Goal: Task Accomplishment & Management: Manage account settings

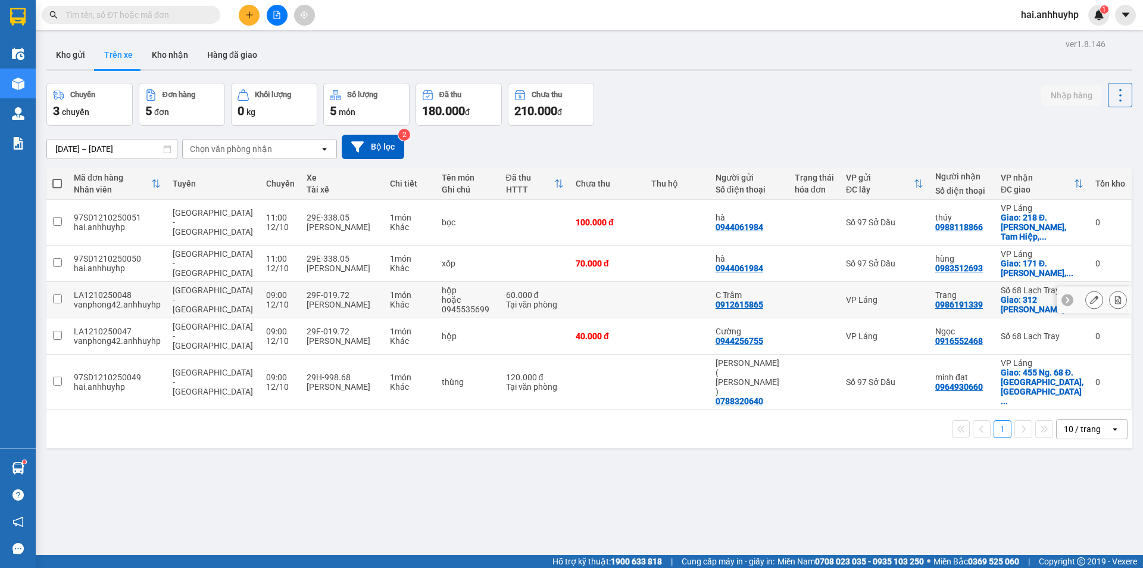
click at [56, 294] on input "checkbox" at bounding box center [57, 298] width 9 height 9
checkbox input "true"
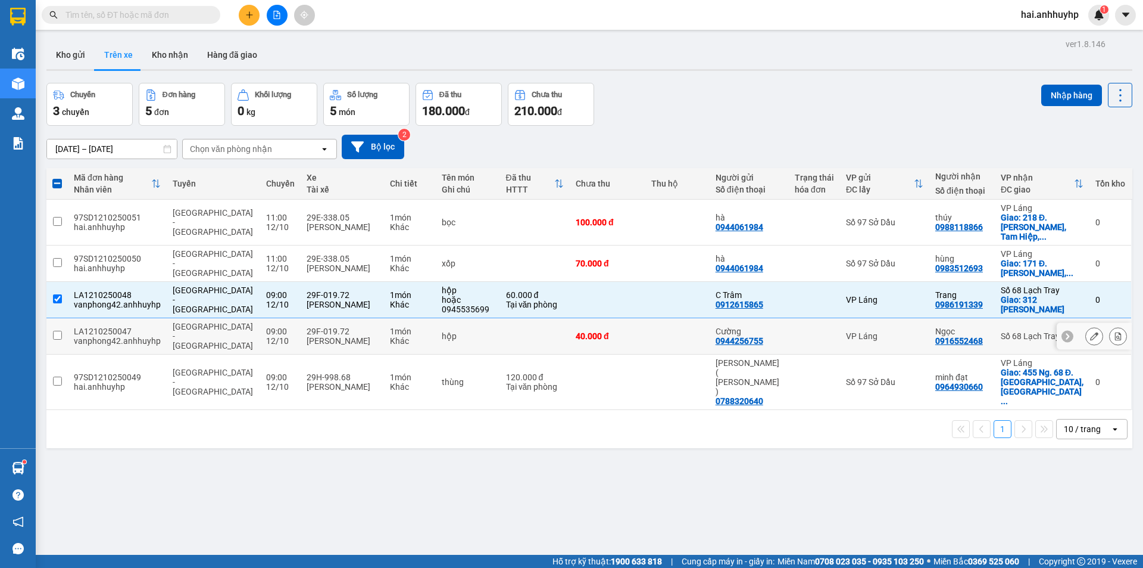
click at [58, 331] on input "checkbox" at bounding box center [57, 335] width 9 height 9
checkbox input "true"
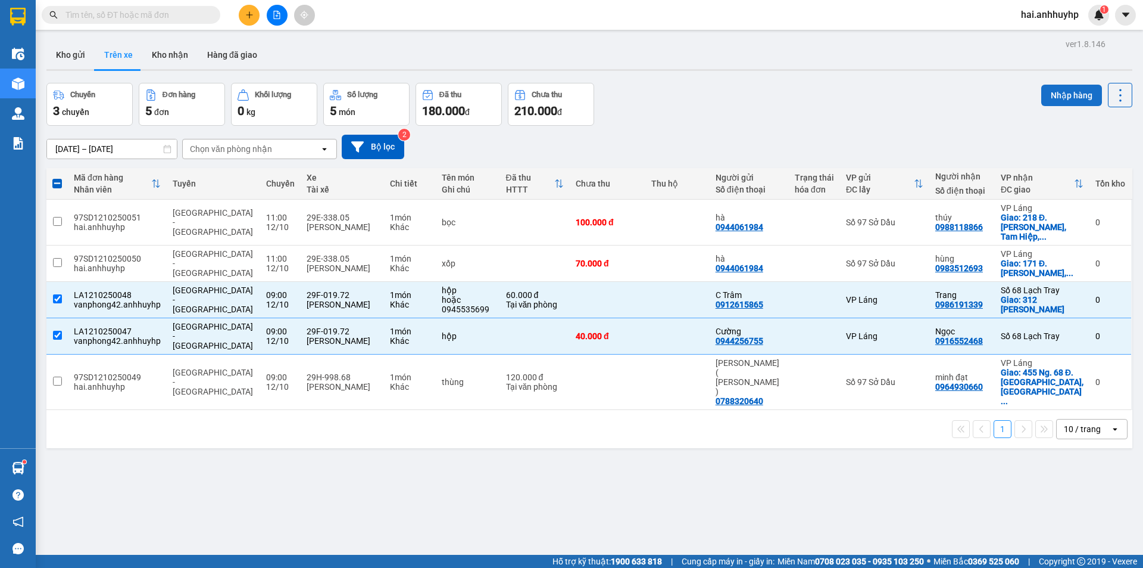
click at [1058, 93] on button "Nhập hàng" at bounding box center [1072, 95] width 61 height 21
checkbox input "false"
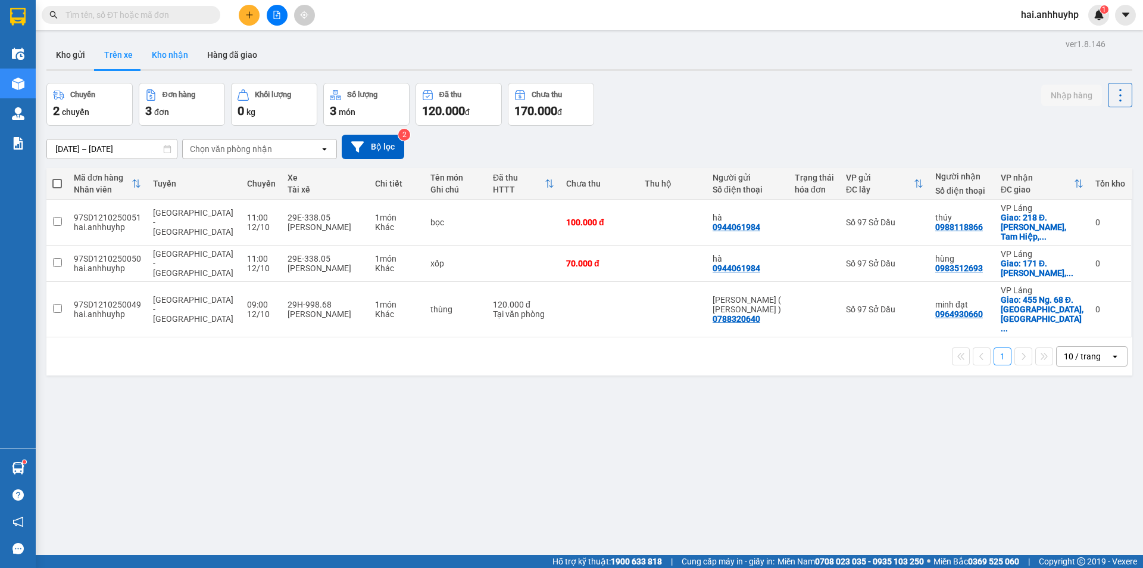
click at [157, 63] on button "Kho nhận" at bounding box center [169, 54] width 55 height 29
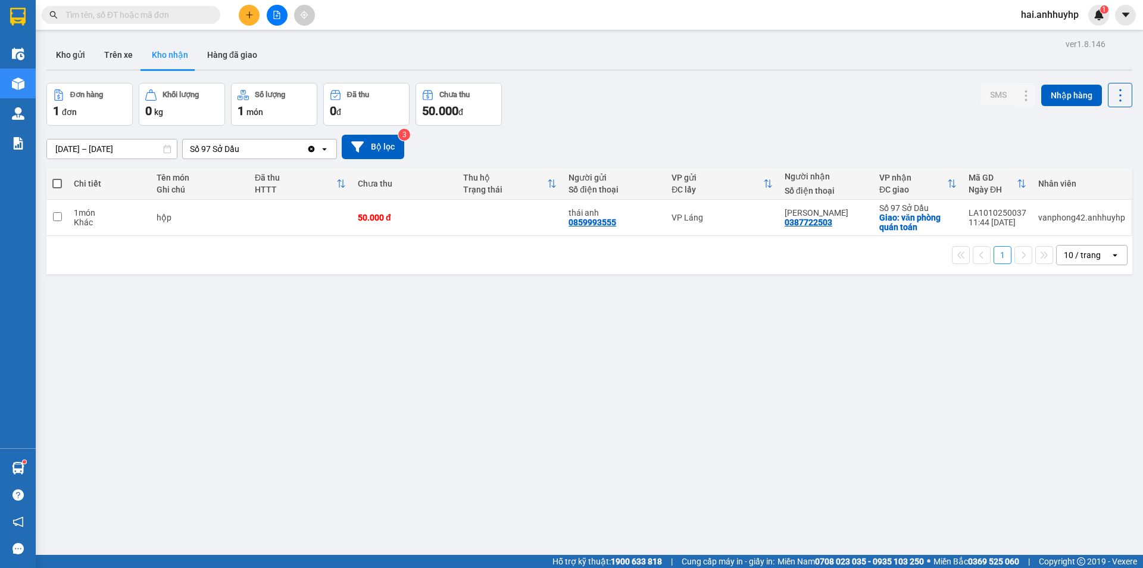
click at [311, 152] on icon "Clear value" at bounding box center [312, 149] width 10 height 10
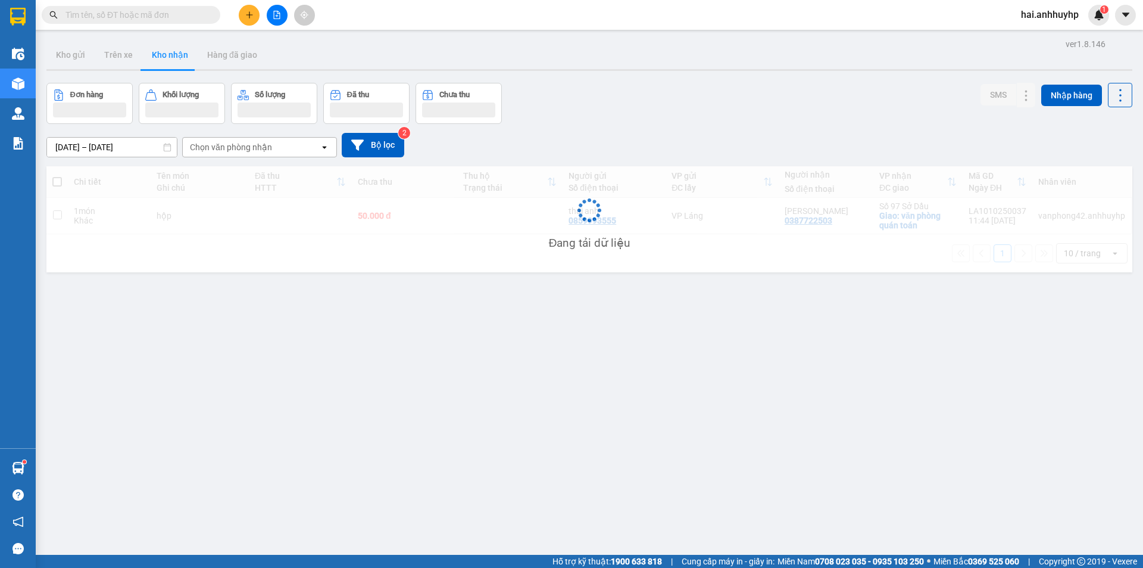
click at [290, 149] on div "Chọn văn phòng nhận" at bounding box center [251, 147] width 137 height 19
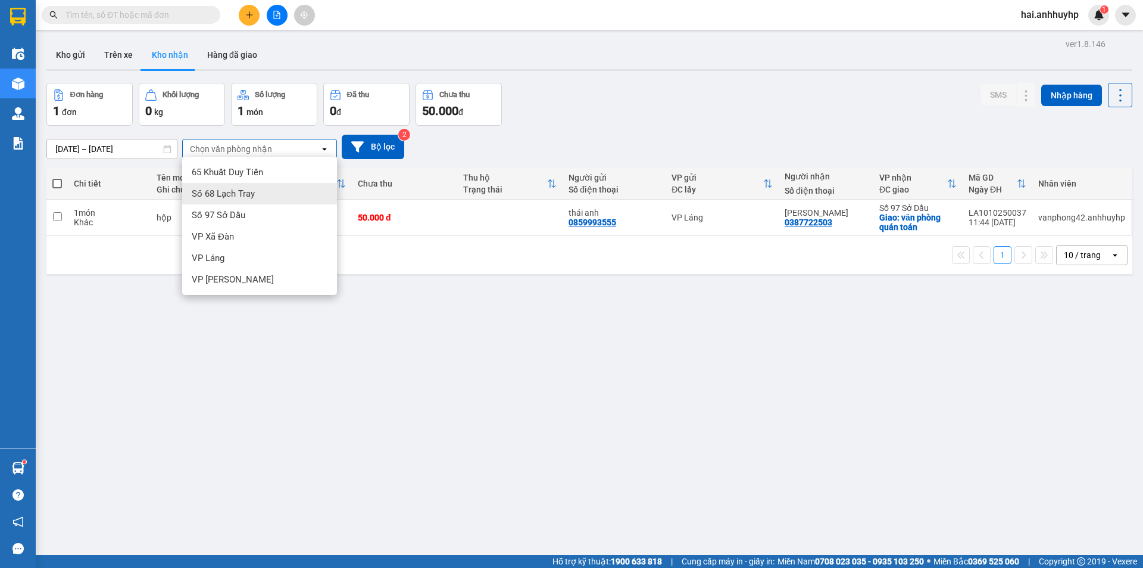
click at [235, 191] on span "Số 68 Lạch Tray" at bounding box center [223, 194] width 63 height 12
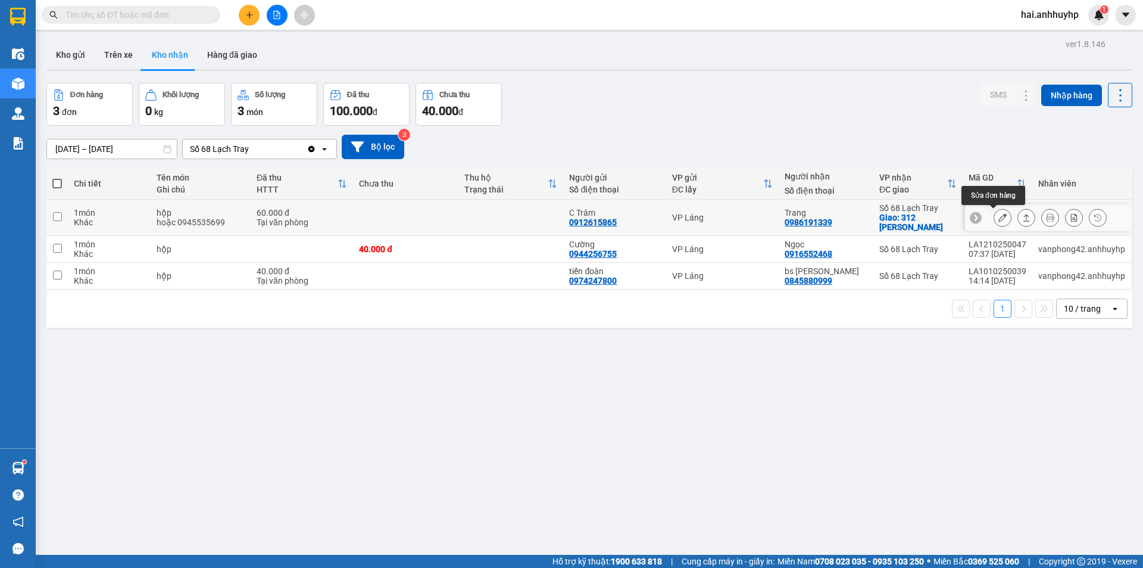
click at [999, 214] on icon at bounding box center [1003, 217] width 8 height 8
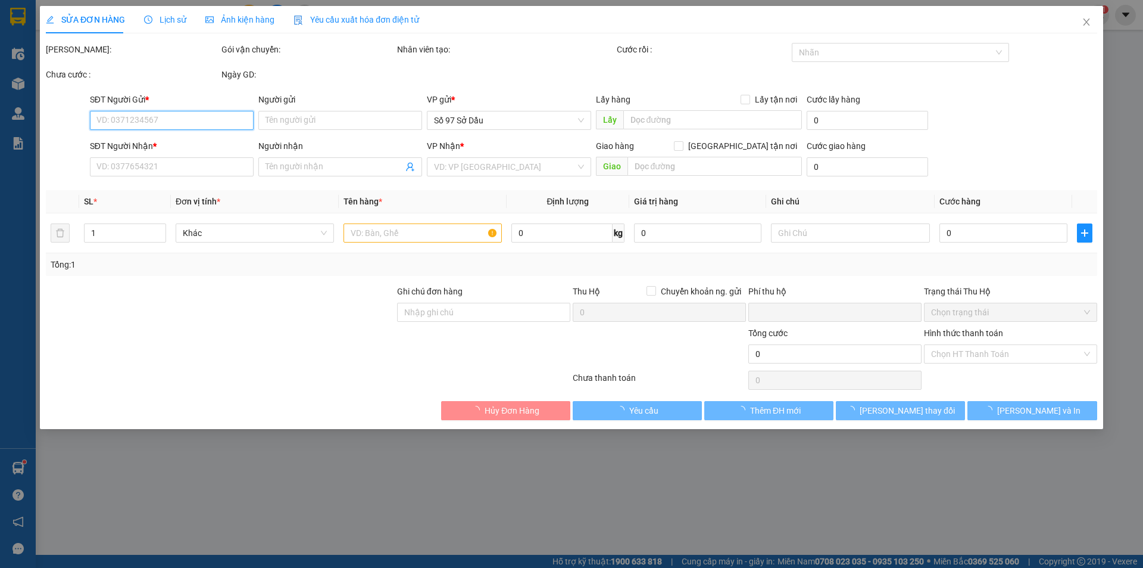
type input "0912615865"
type input "C Trâm"
type input "0986191339"
type input "Trang"
checkbox input "true"
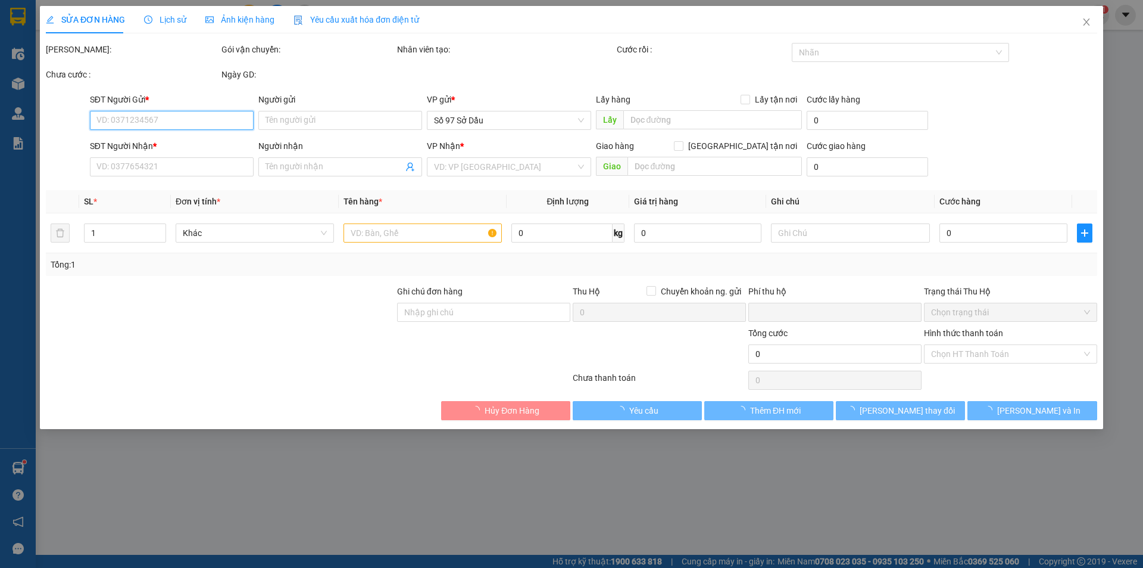
type input "312 [PERSON_NAME]"
type input "0"
type input "60.000"
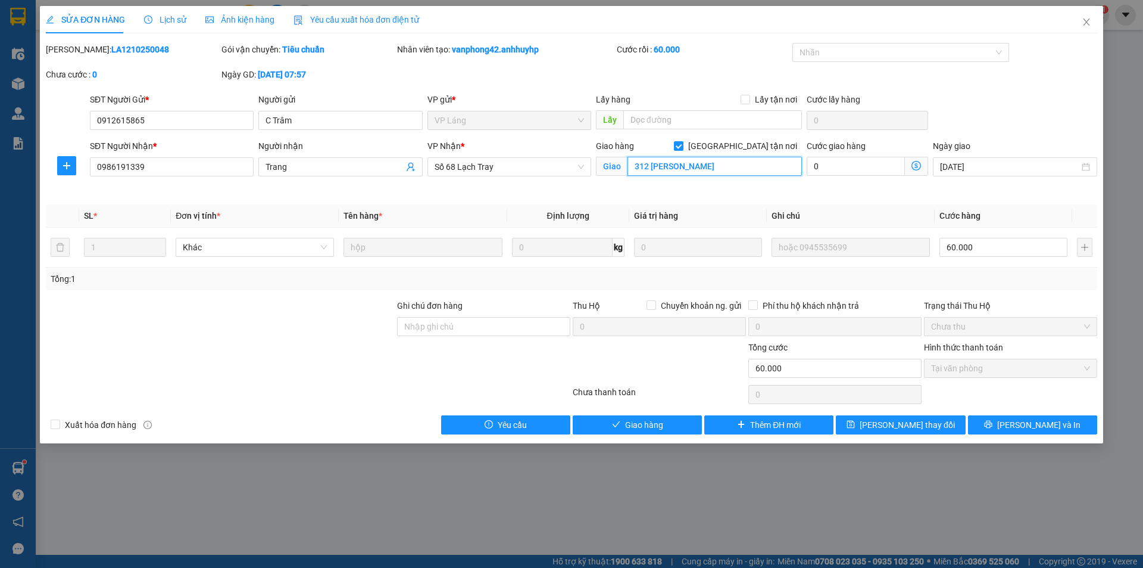
click at [737, 170] on input "312 [PERSON_NAME]" at bounding box center [715, 166] width 174 height 19
click at [743, 159] on input "312 [PERSON_NAME]" at bounding box center [715, 166] width 174 height 19
type input "312 [PERSON_NAME] , [PERSON_NAME], [PERSON_NAME] , hải phòng"
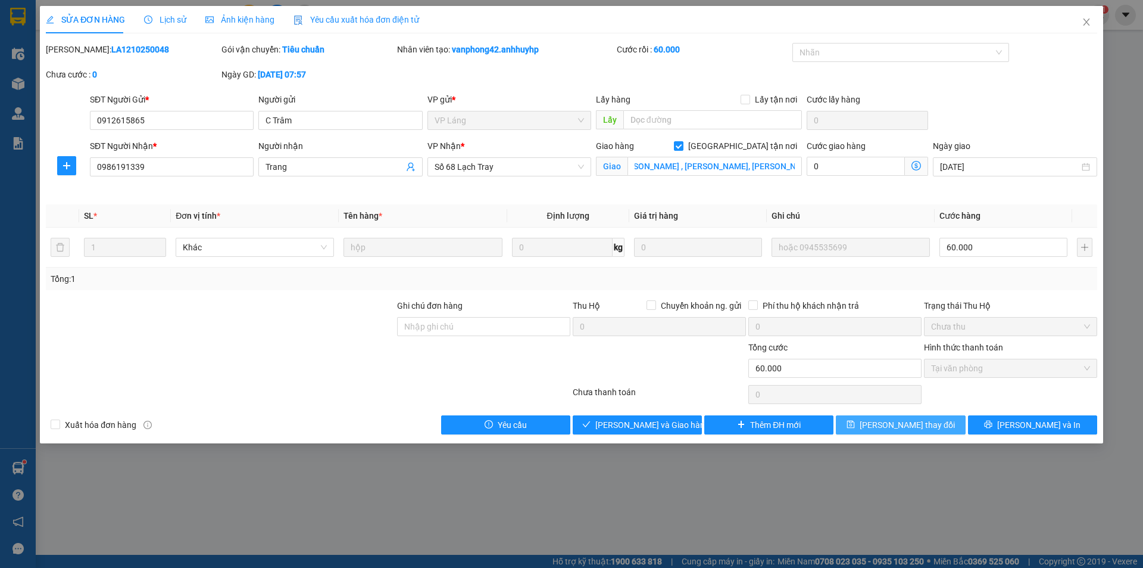
click at [907, 424] on span "[PERSON_NAME] thay đổi" at bounding box center [907, 424] width 95 height 13
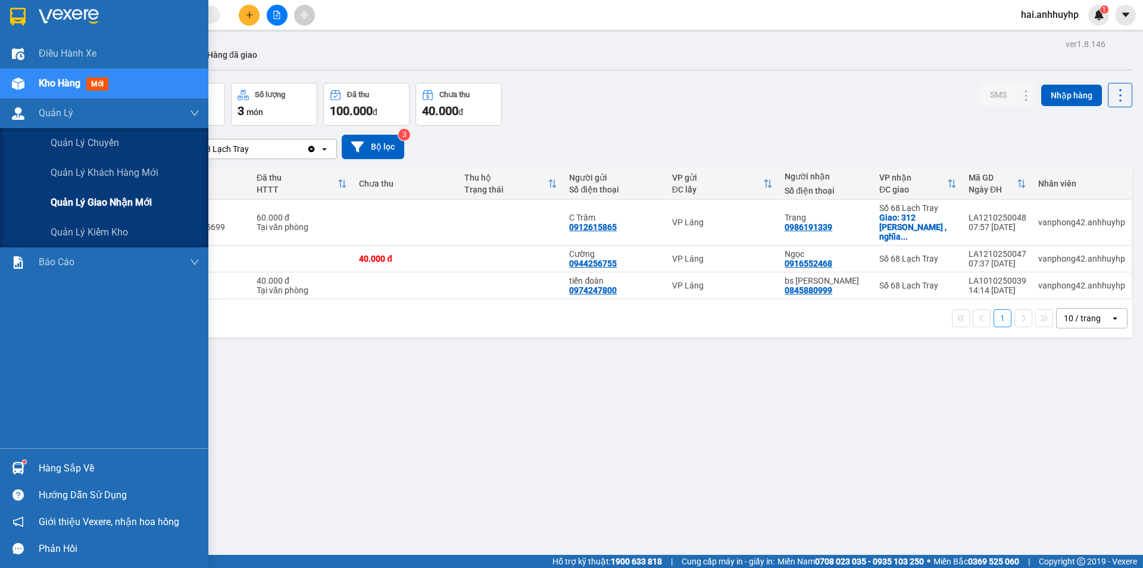
click at [83, 208] on span "Quản lý giao nhận mới" at bounding box center [101, 202] width 101 height 15
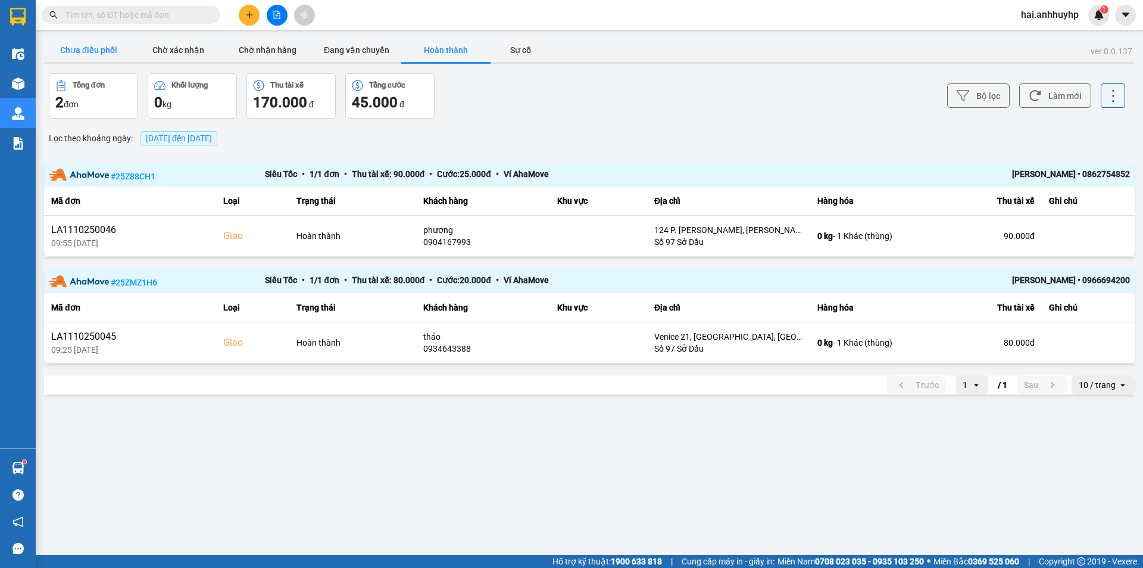
click at [73, 46] on button "Chưa điều phối" at bounding box center [88, 50] width 89 height 24
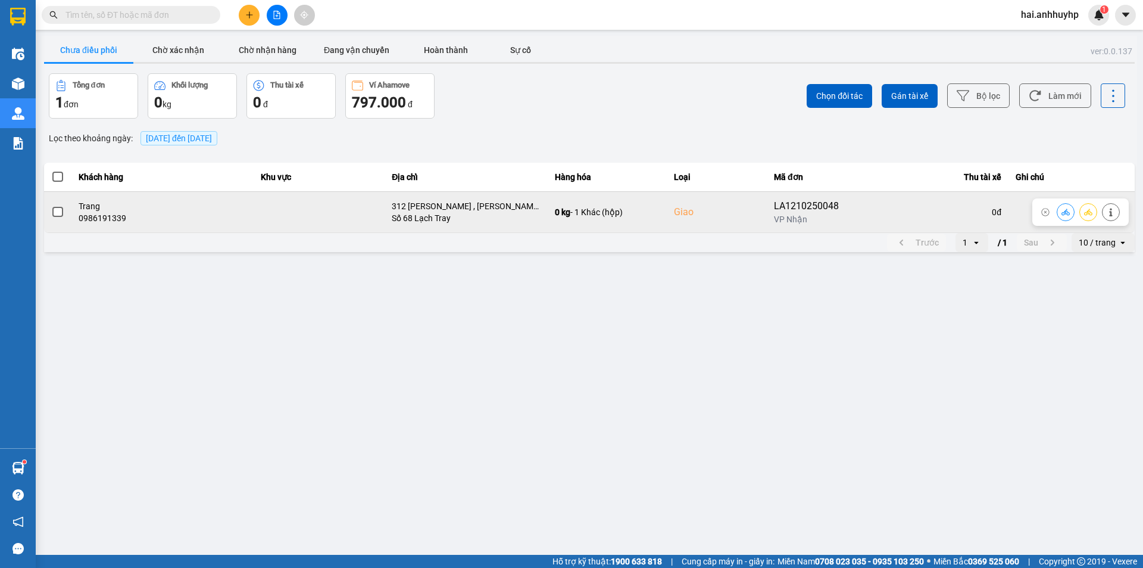
click at [61, 216] on span at bounding box center [57, 212] width 11 height 11
click at [51, 205] on input "checkbox" at bounding box center [51, 205] width 0 height 0
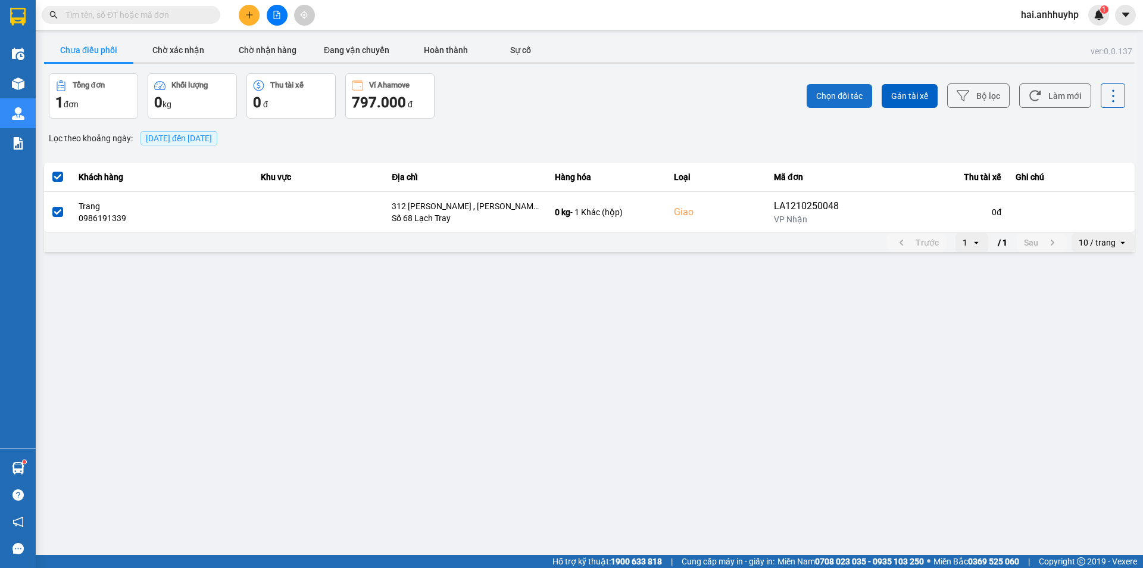
click at [857, 94] on span "Chọn đối tác" at bounding box center [839, 96] width 46 height 12
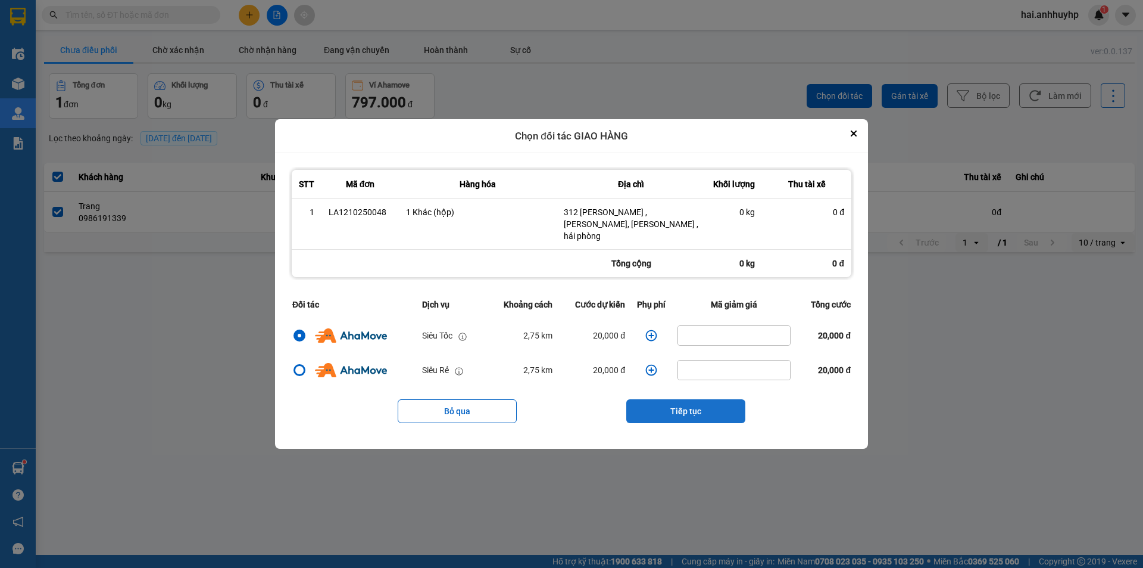
click at [685, 401] on button "Tiếp tục" at bounding box center [685, 411] width 119 height 24
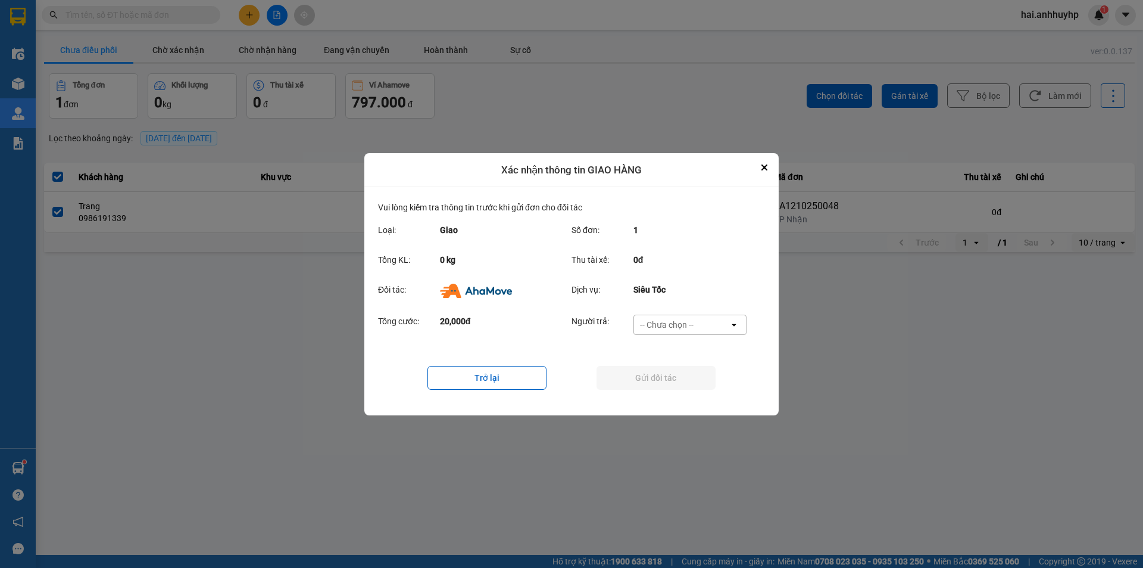
click at [700, 330] on div "-- Chưa chọn --" at bounding box center [681, 324] width 95 height 19
click at [676, 389] on span "Ví Ahamove" at bounding box center [667, 392] width 48 height 12
click at [764, 163] on button "Close" at bounding box center [765, 167] width 14 height 14
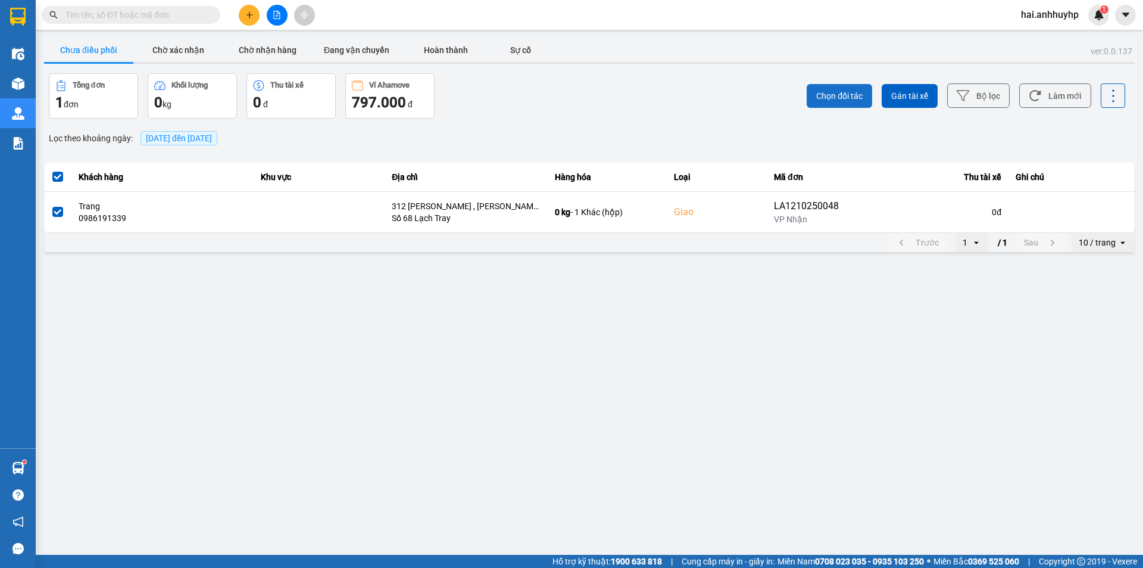
click at [861, 107] on button "Chọn đối tác" at bounding box center [840, 96] width 66 height 24
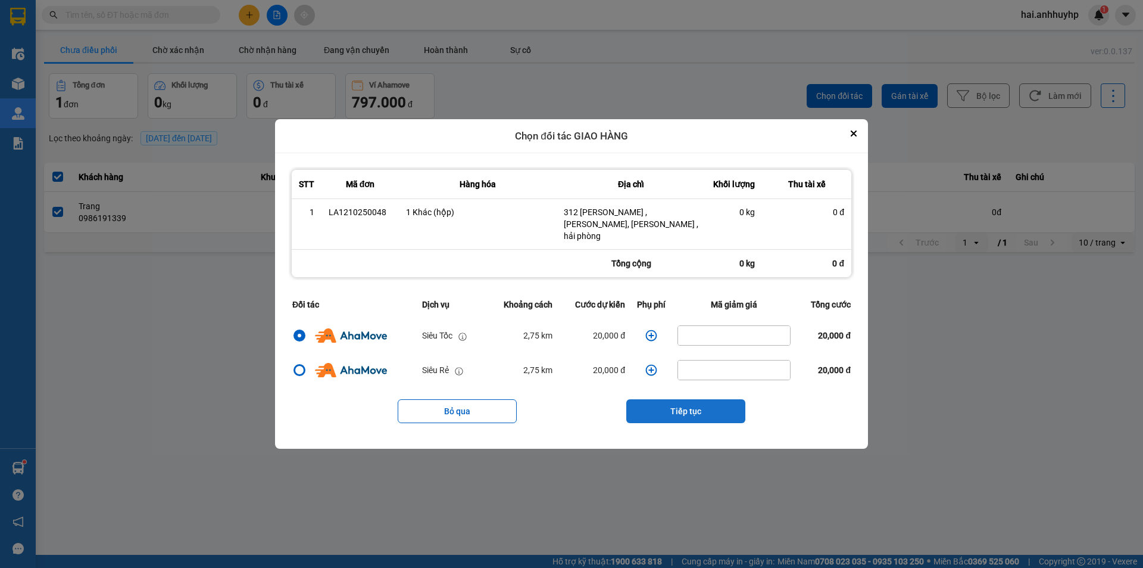
click at [709, 409] on button "Tiếp tục" at bounding box center [685, 411] width 119 height 24
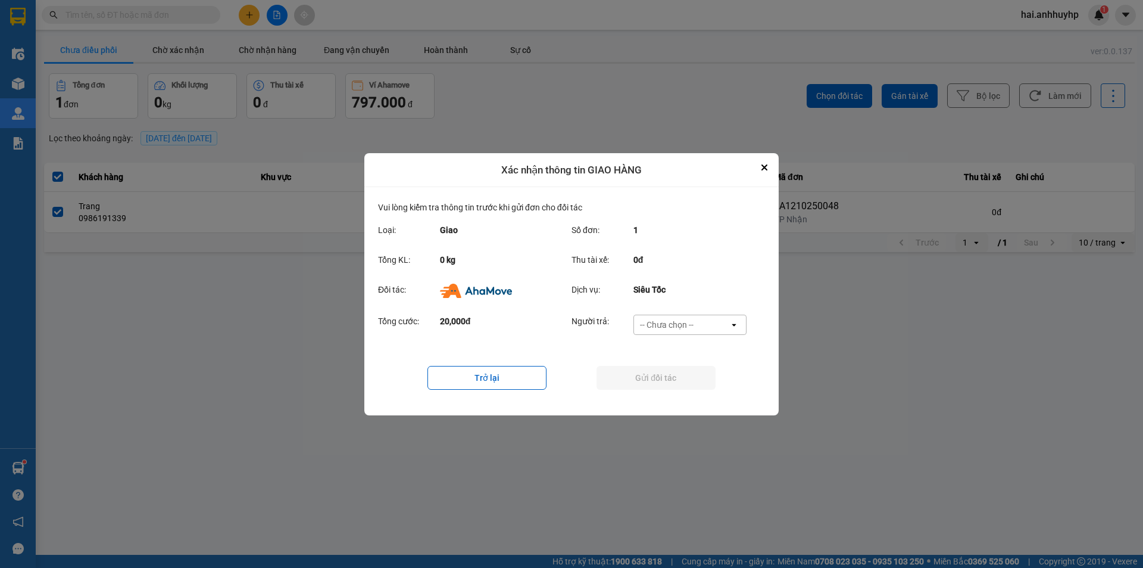
click at [686, 332] on div "-- Chưa chọn --" at bounding box center [681, 324] width 95 height 19
click at [669, 384] on div "Ví Ahamove" at bounding box center [689, 392] width 113 height 21
click at [663, 373] on button "Gửi đối tác" at bounding box center [656, 378] width 119 height 24
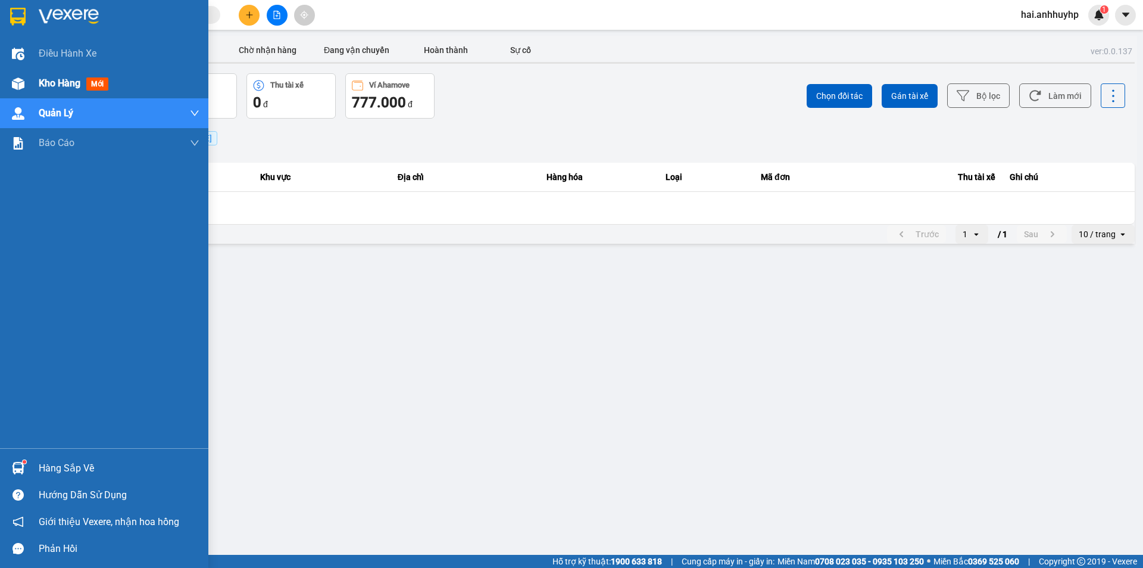
click at [42, 83] on span "Kho hàng" at bounding box center [60, 82] width 42 height 11
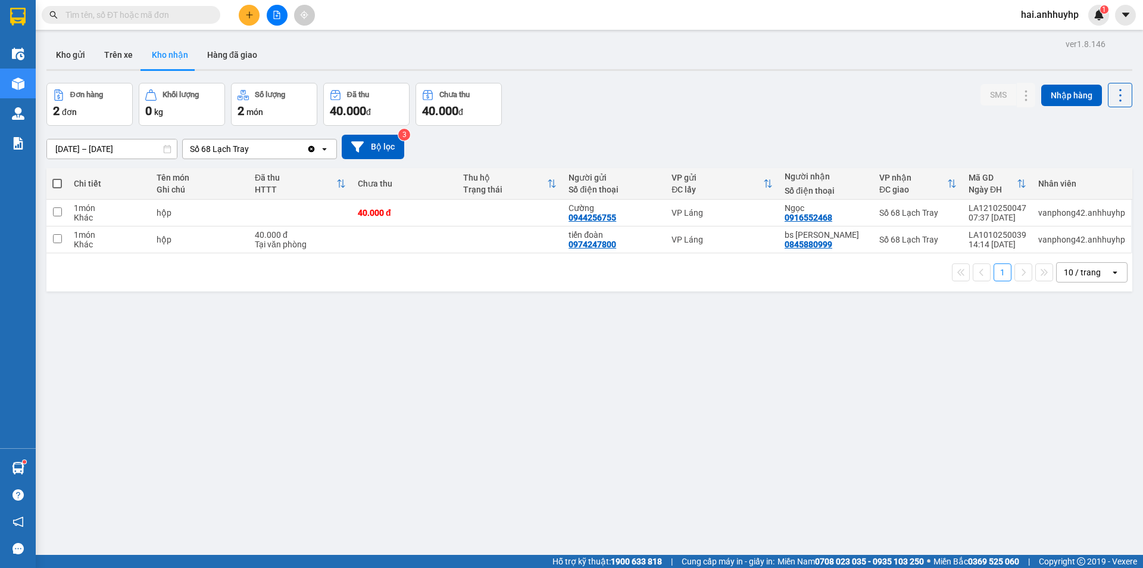
click at [88, 151] on input "[DATE] – [DATE]" at bounding box center [112, 148] width 130 height 19
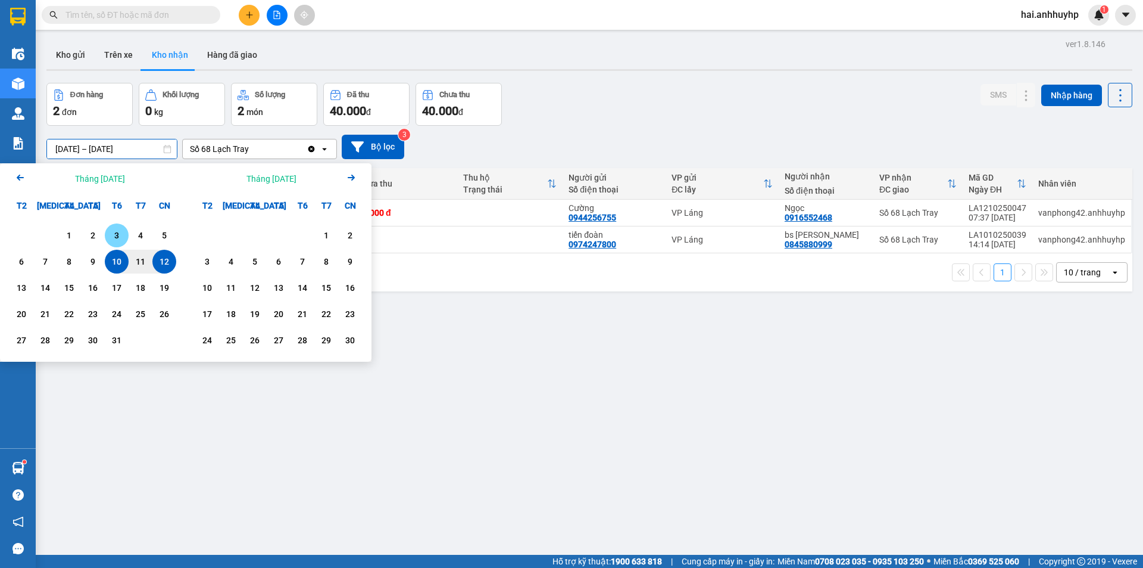
click at [119, 232] on div "3" at bounding box center [116, 235] width 17 height 14
click at [170, 260] on div "12" at bounding box center [164, 261] width 17 height 14
type input "[DATE] – [DATE]"
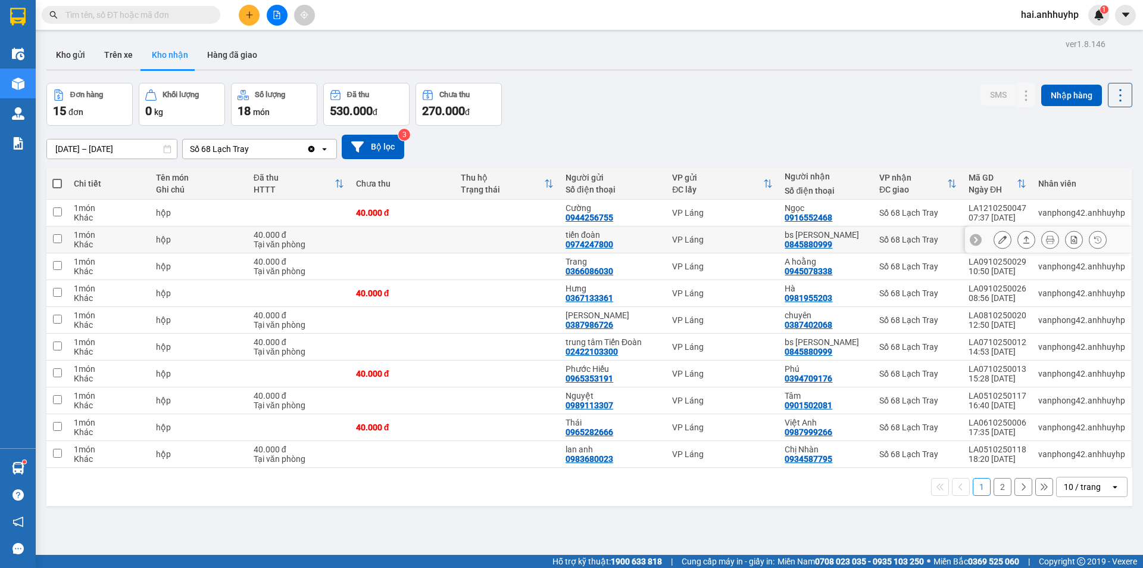
click at [59, 239] on input "checkbox" at bounding box center [57, 238] width 9 height 9
checkbox input "true"
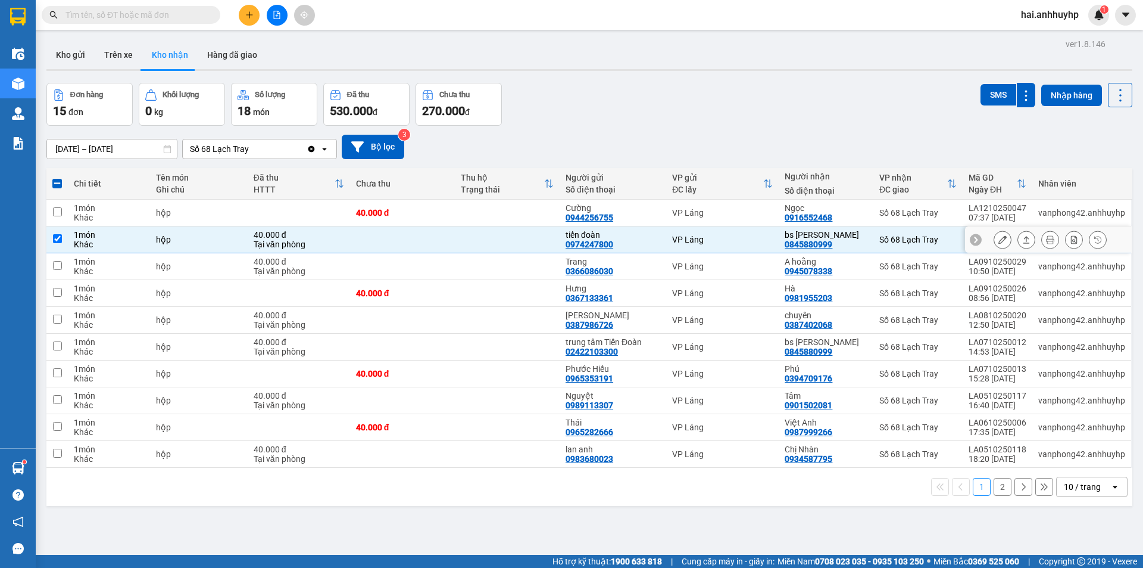
click at [999, 239] on icon at bounding box center [1003, 239] width 8 height 8
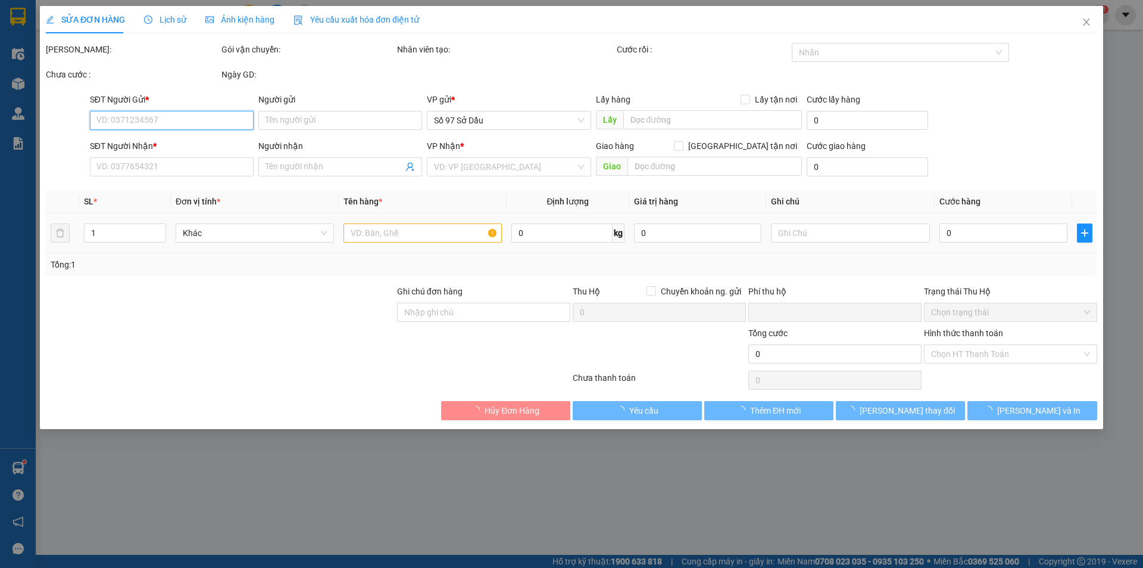
type input "0974247800"
type input "tiến đoàn"
type input "0845880999"
type input "bs [PERSON_NAME]"
type input "0"
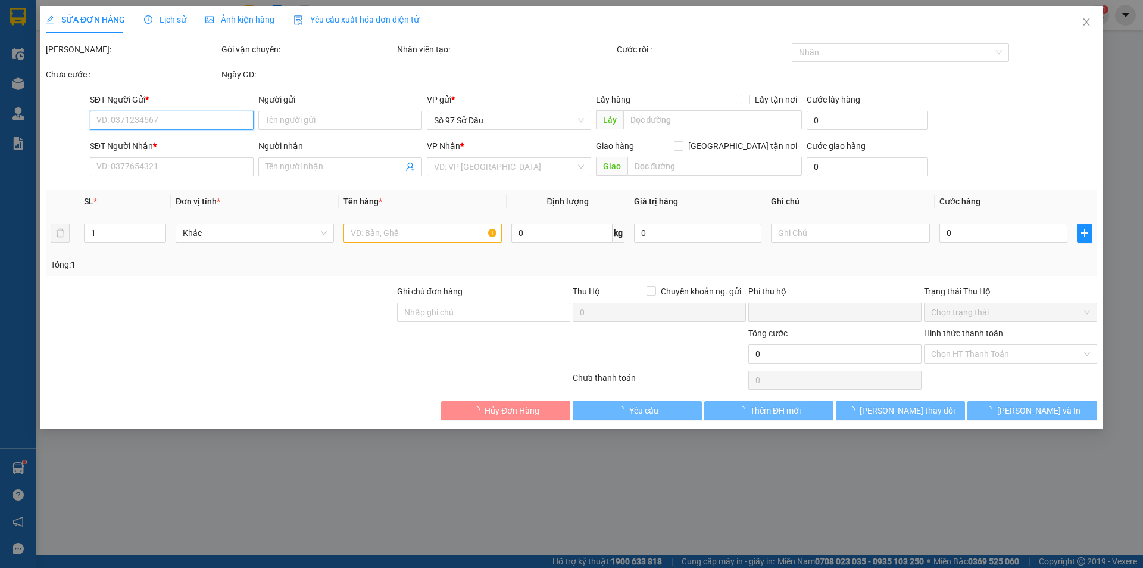
type input "40.000"
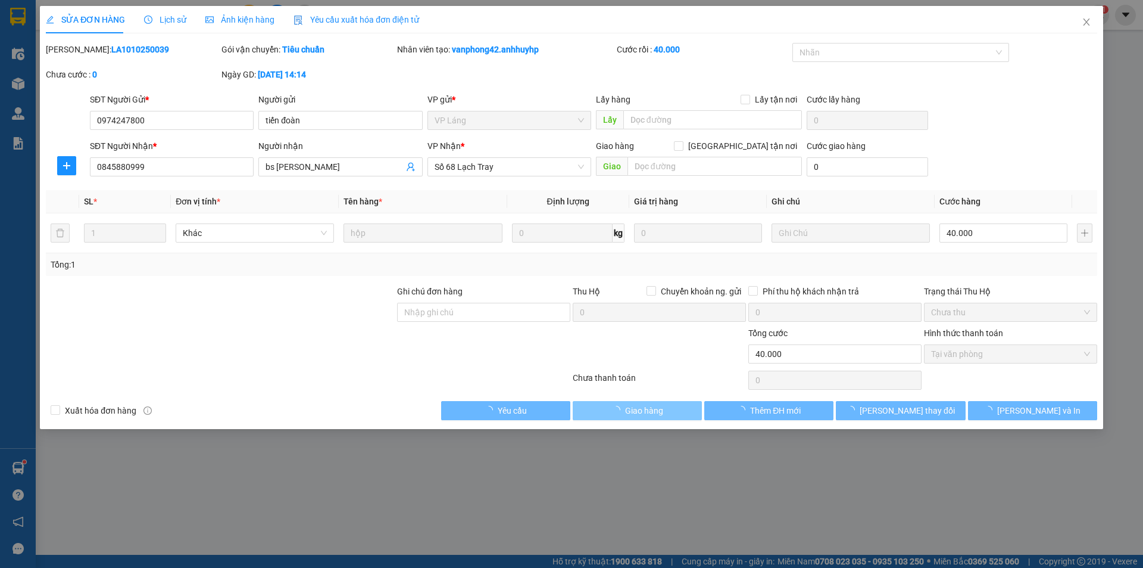
click at [681, 406] on button "Giao hàng" at bounding box center [637, 410] width 129 height 19
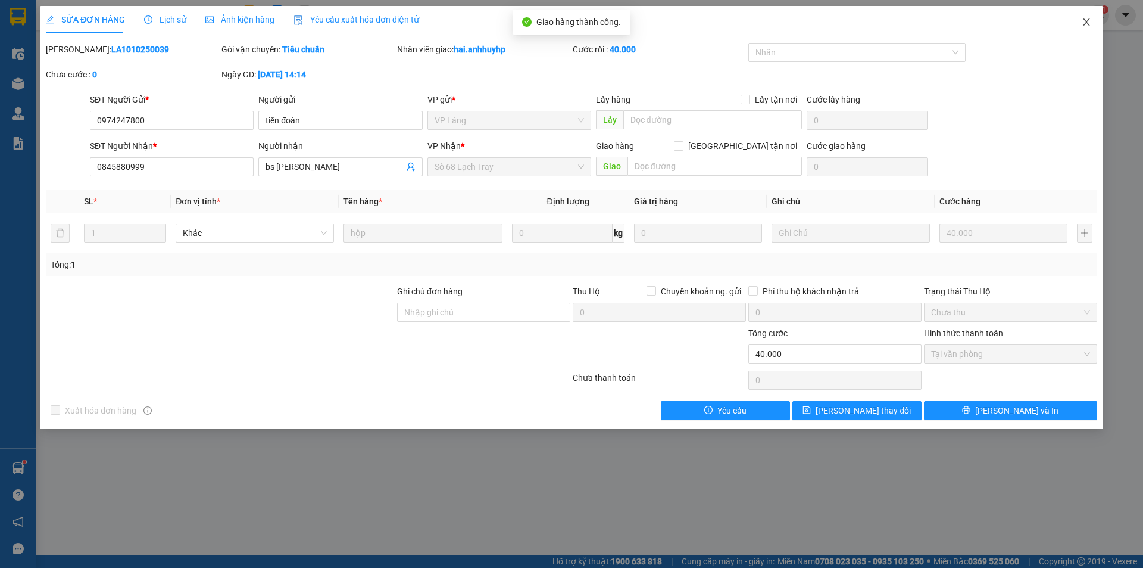
click at [1090, 22] on icon "close" at bounding box center [1087, 22] width 10 height 10
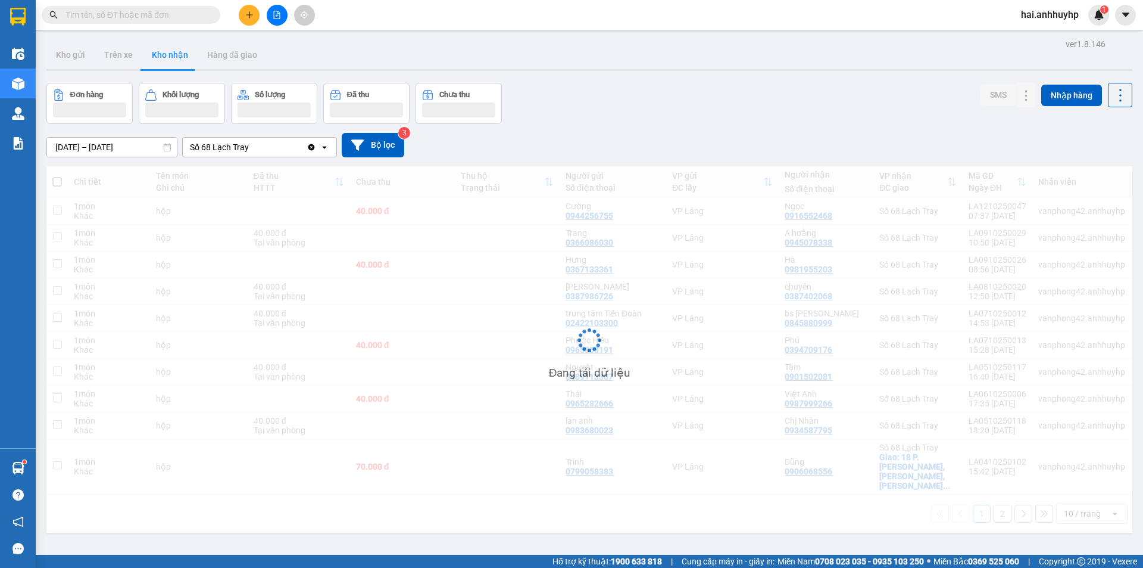
click at [70, 148] on input "[DATE] – [DATE]" at bounding box center [112, 147] width 130 height 19
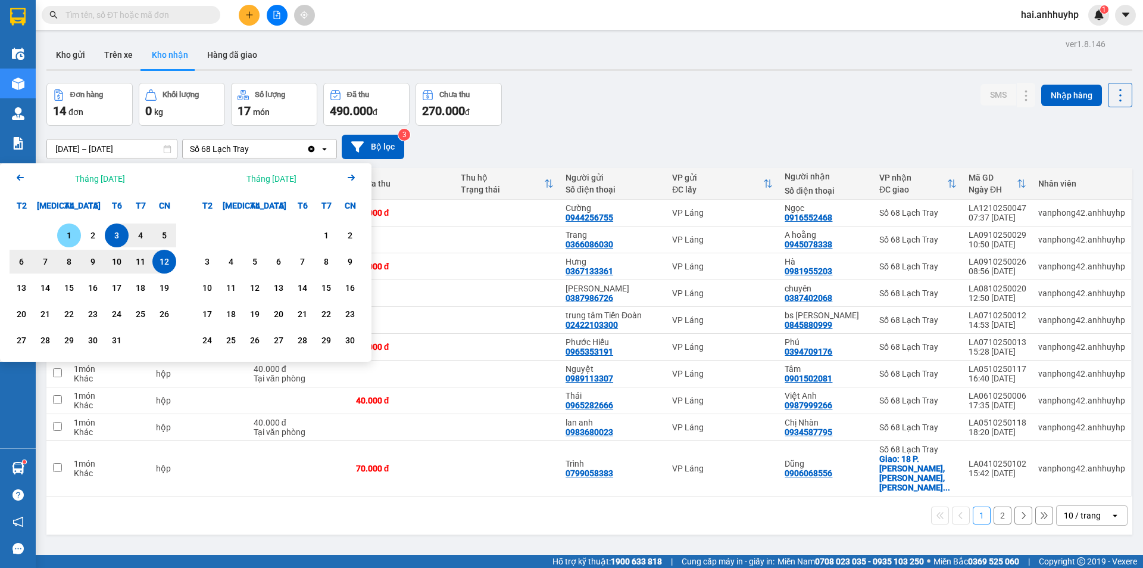
click at [72, 233] on div "1" at bounding box center [69, 235] width 17 height 14
click at [165, 264] on div "12" at bounding box center [164, 261] width 17 height 14
type input "[DATE] – [DATE]"
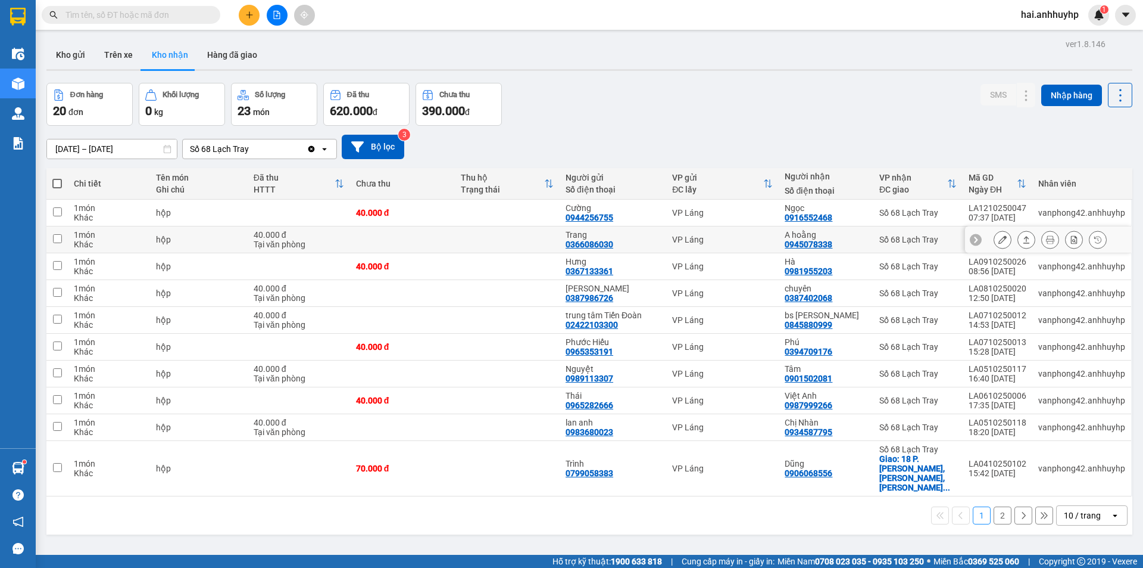
scroll to position [55, 0]
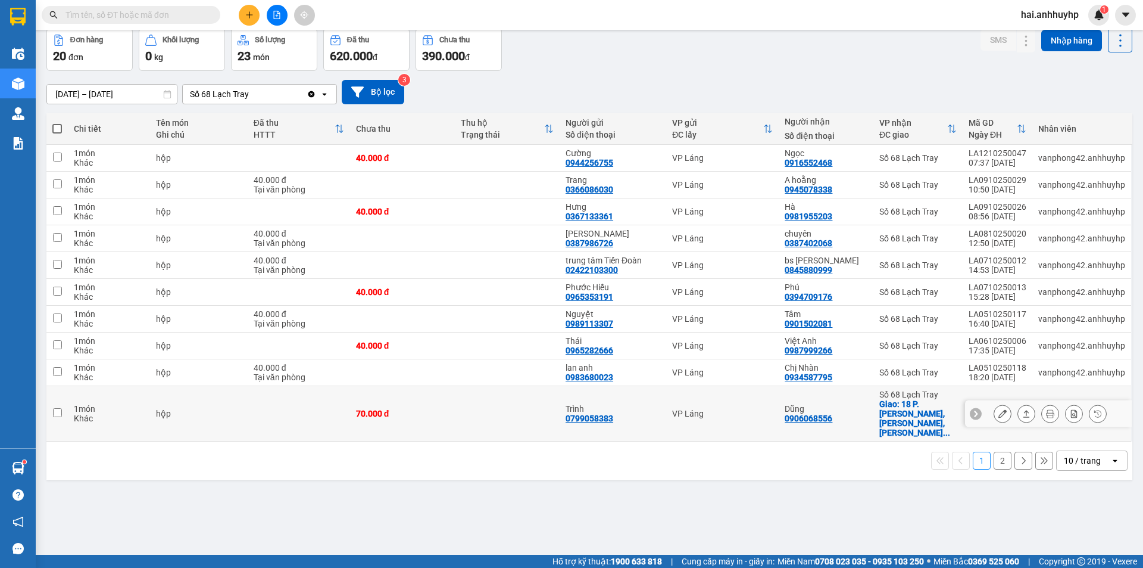
click at [53, 408] on input "checkbox" at bounding box center [57, 412] width 9 height 9
checkbox input "true"
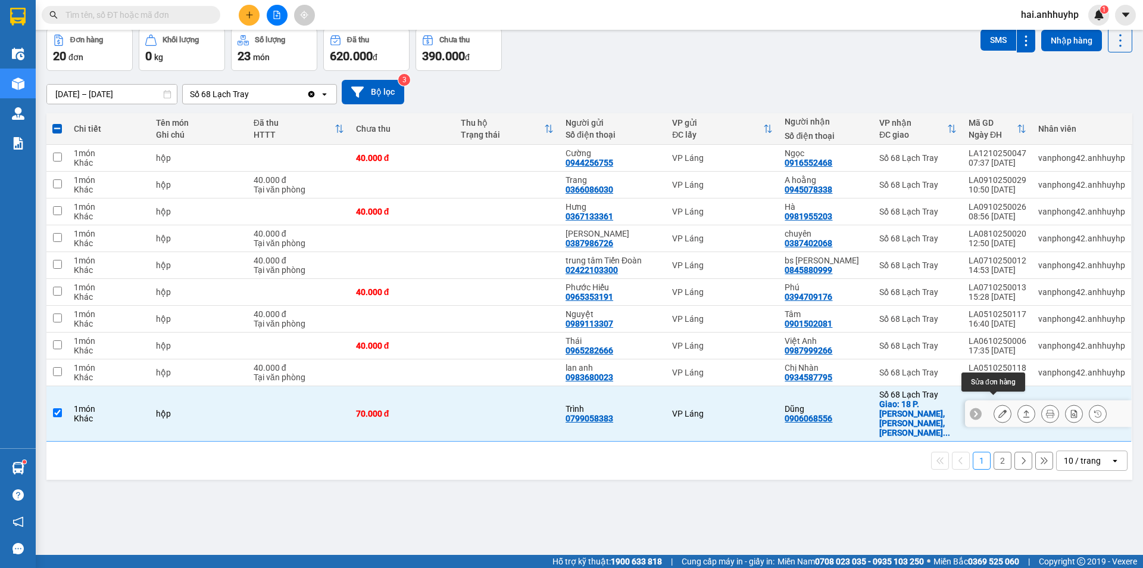
click at [999, 409] on icon at bounding box center [1003, 413] width 8 height 8
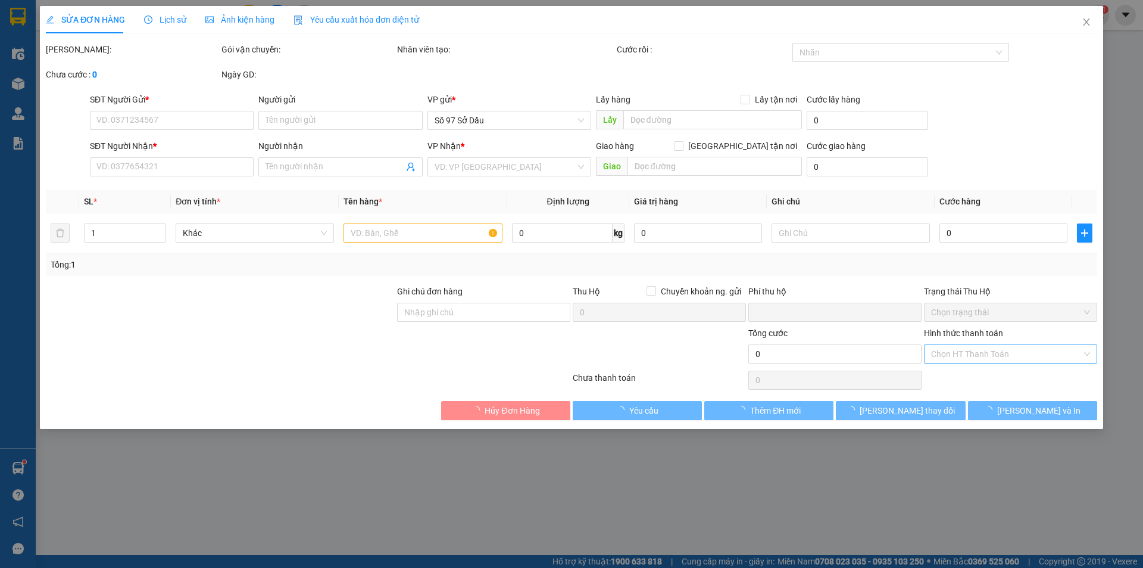
click at [1007, 344] on div "Hình thức thanh toán" at bounding box center [1010, 335] width 173 height 18
type input "0799058383"
type input "Trình"
type input "0906068556"
type input "Dũng"
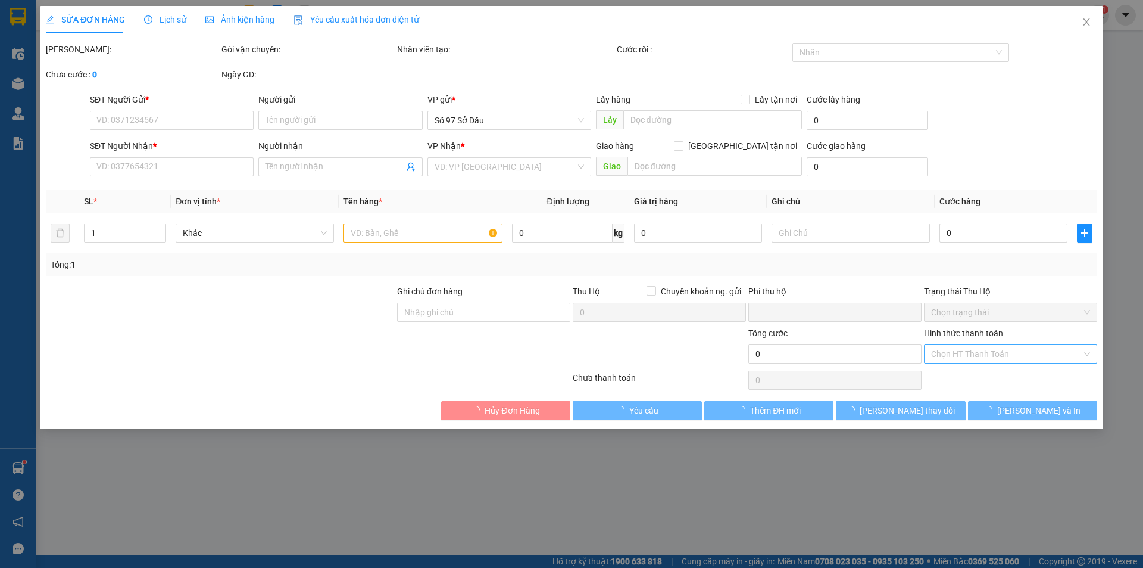
checkbox input "true"
type input "18 P. [PERSON_NAME], [PERSON_NAME], [PERSON_NAME], [GEOGRAPHIC_DATA], [GEOGRAPH…"
type input "0"
type input "70.000"
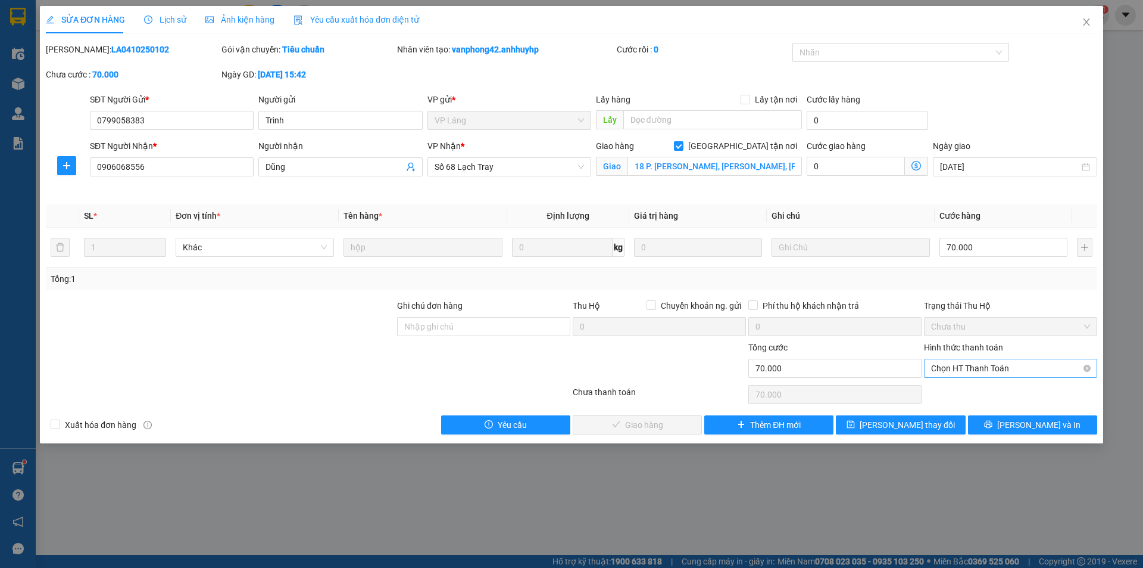
click at [977, 369] on span "Chọn HT Thanh Toán" at bounding box center [1010, 368] width 159 height 18
click at [961, 388] on div "Tại văn phòng" at bounding box center [1010, 391] width 159 height 13
type input "0"
click at [649, 425] on span "[PERSON_NAME] và Giao hàng" at bounding box center [653, 424] width 114 height 13
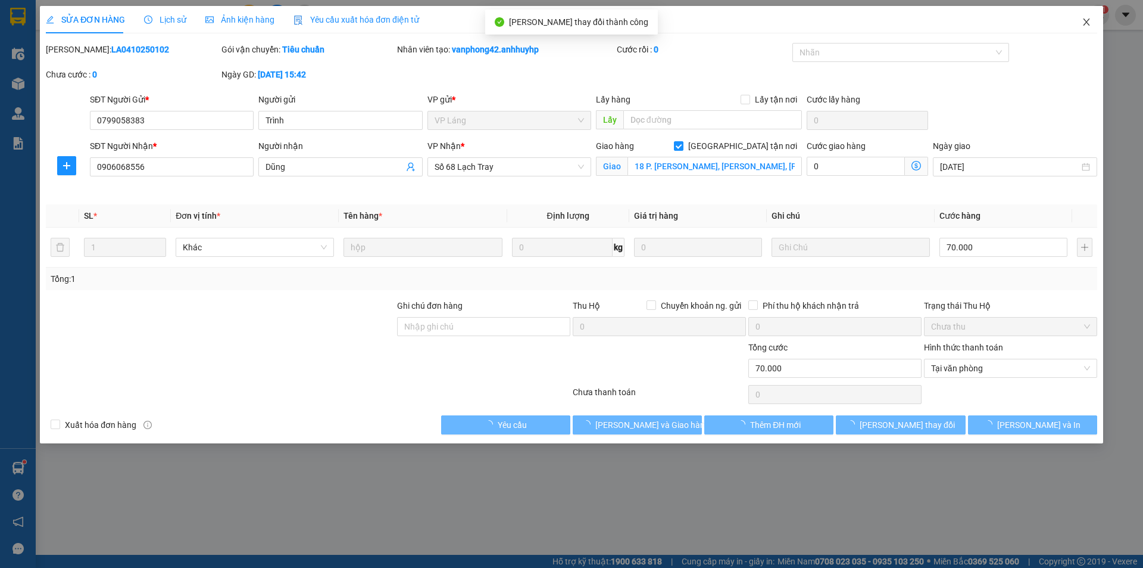
click at [1085, 21] on icon "close" at bounding box center [1087, 22] width 10 height 10
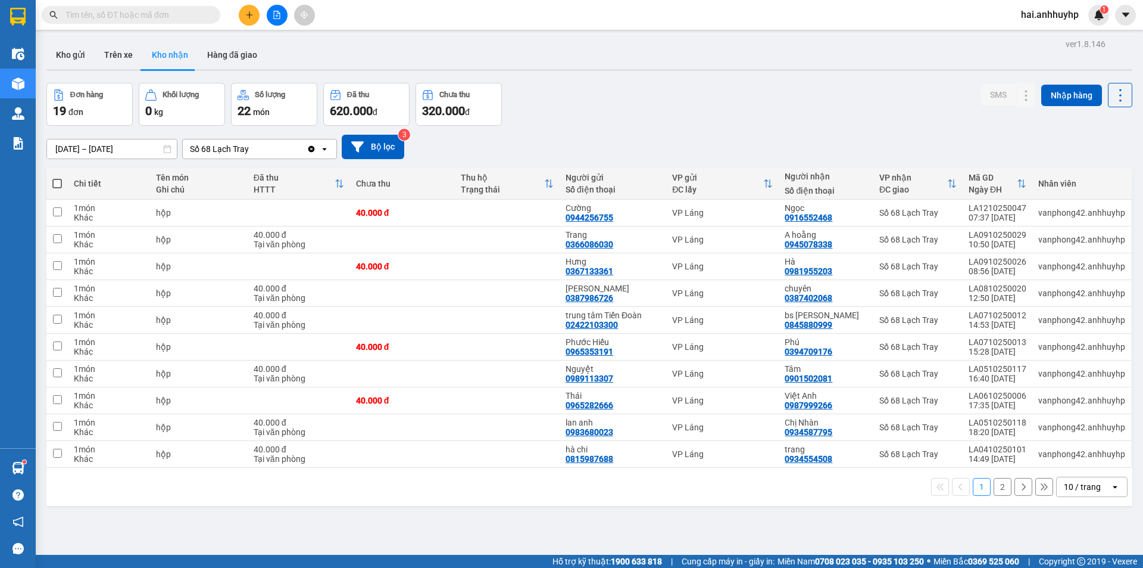
click at [166, 18] on input "text" at bounding box center [136, 14] width 141 height 13
paste input "0923434205"
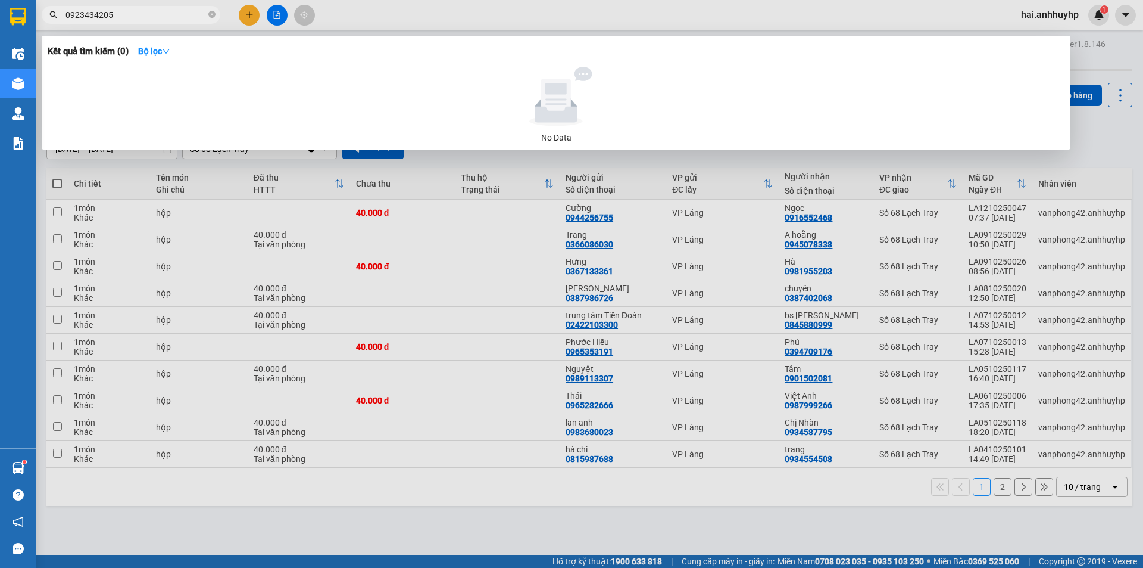
type input "0923434205"
click at [631, 15] on div at bounding box center [571, 284] width 1143 height 568
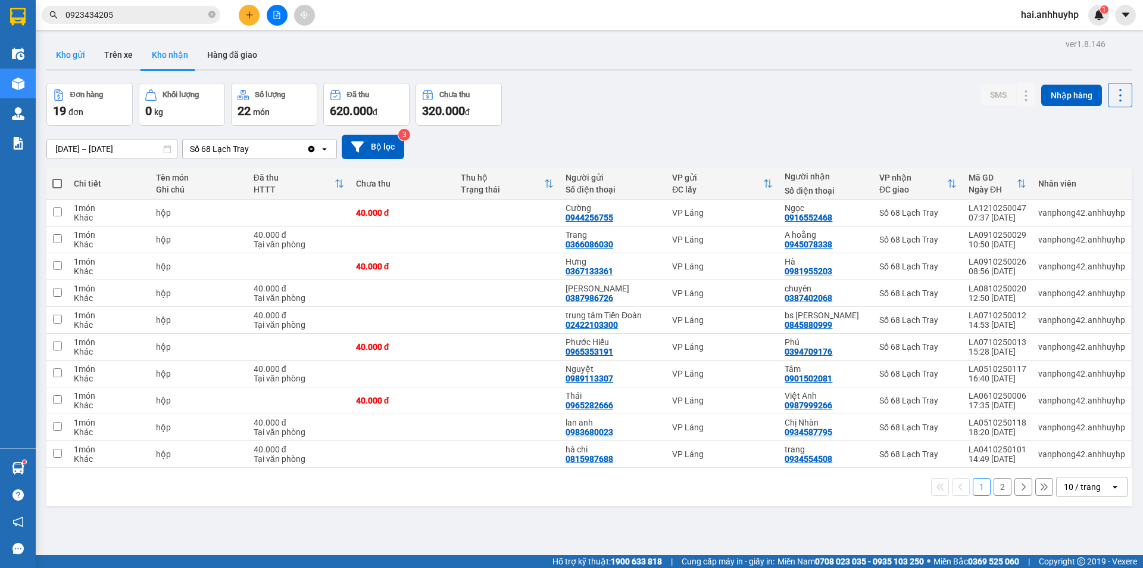
click at [68, 58] on button "Kho gửi" at bounding box center [70, 54] width 48 height 29
